Goal: Find specific page/section: Find specific page/section

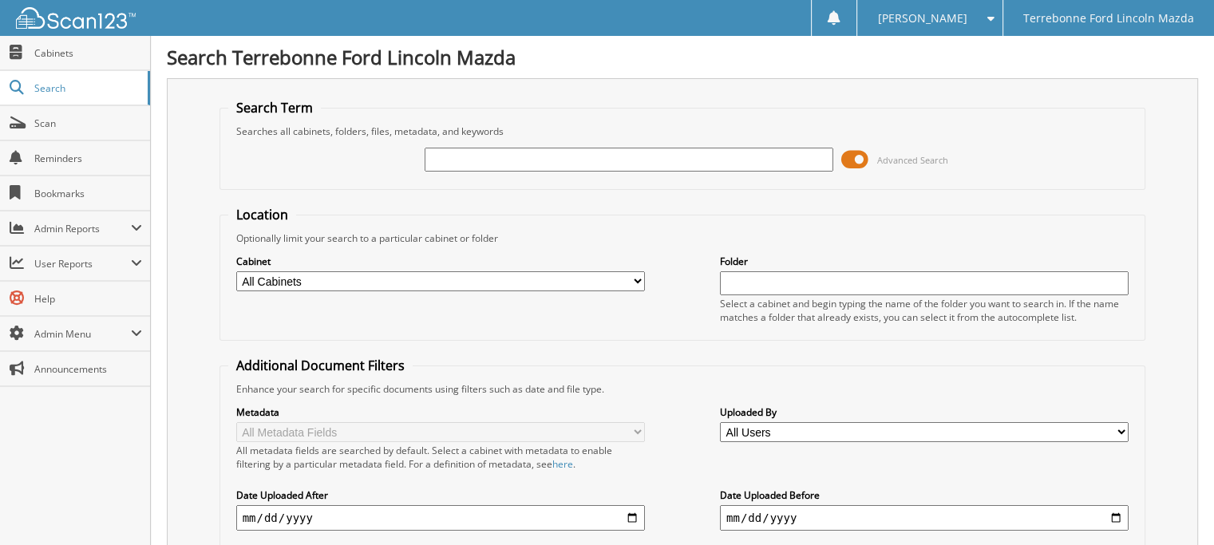
click at [528, 159] on input "text" at bounding box center [629, 160] width 409 height 24
type input "75011"
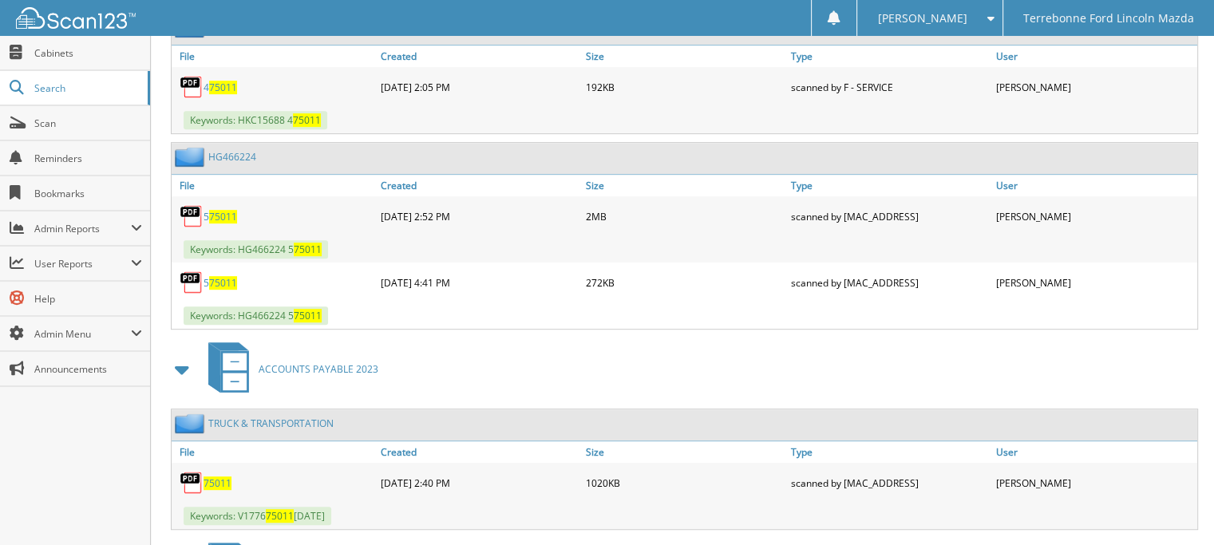
scroll to position [878, 0]
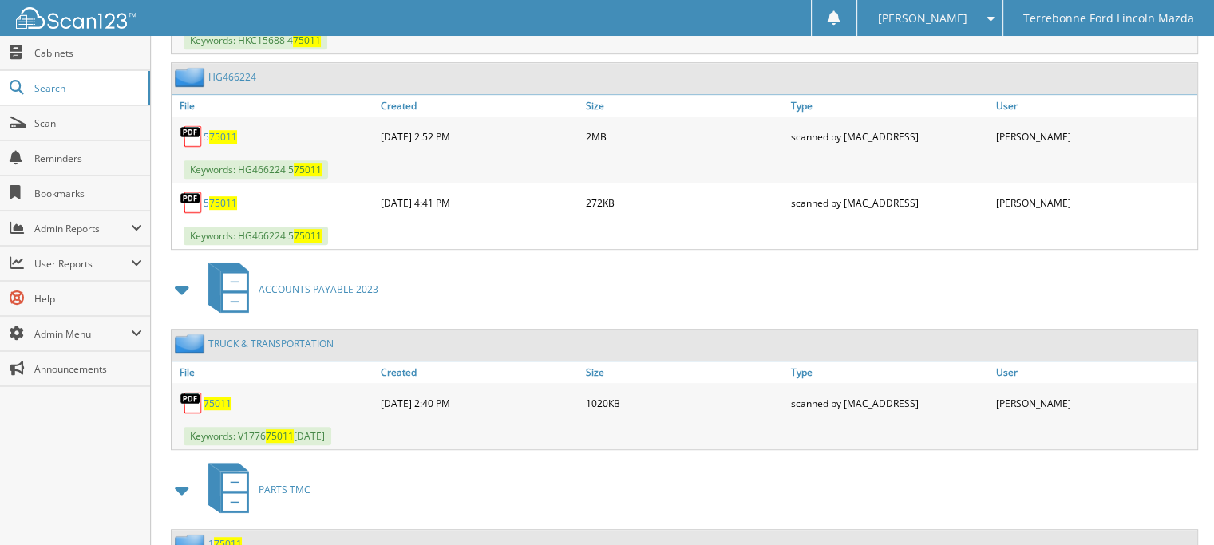
click at [220, 397] on span "75011" at bounding box center [218, 404] width 28 height 14
